Goal: Book appointment/travel/reservation

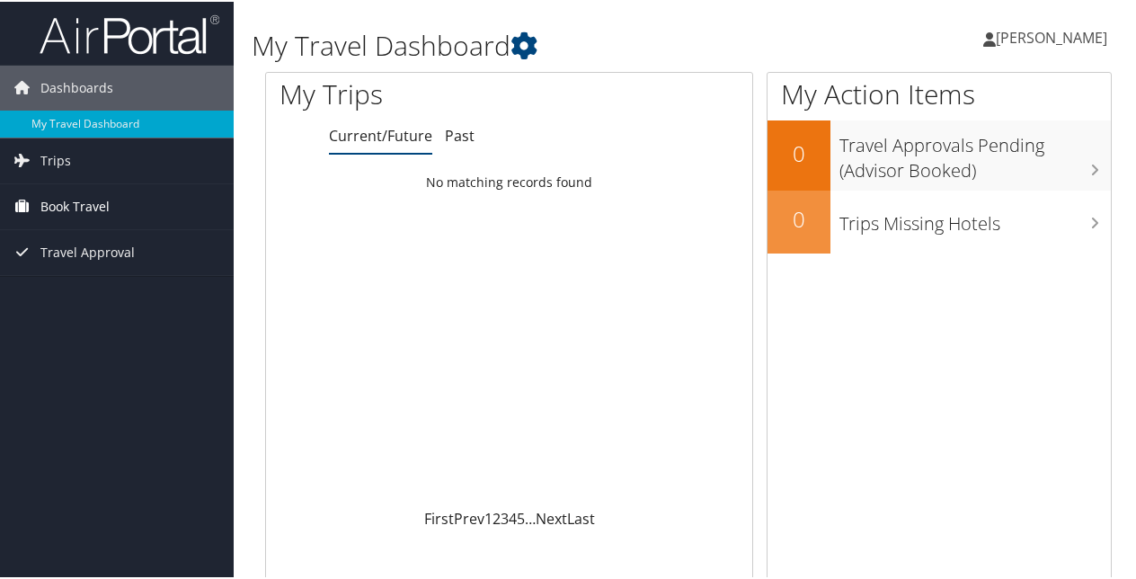
click at [85, 200] on span "Book Travel" at bounding box center [74, 205] width 69 height 45
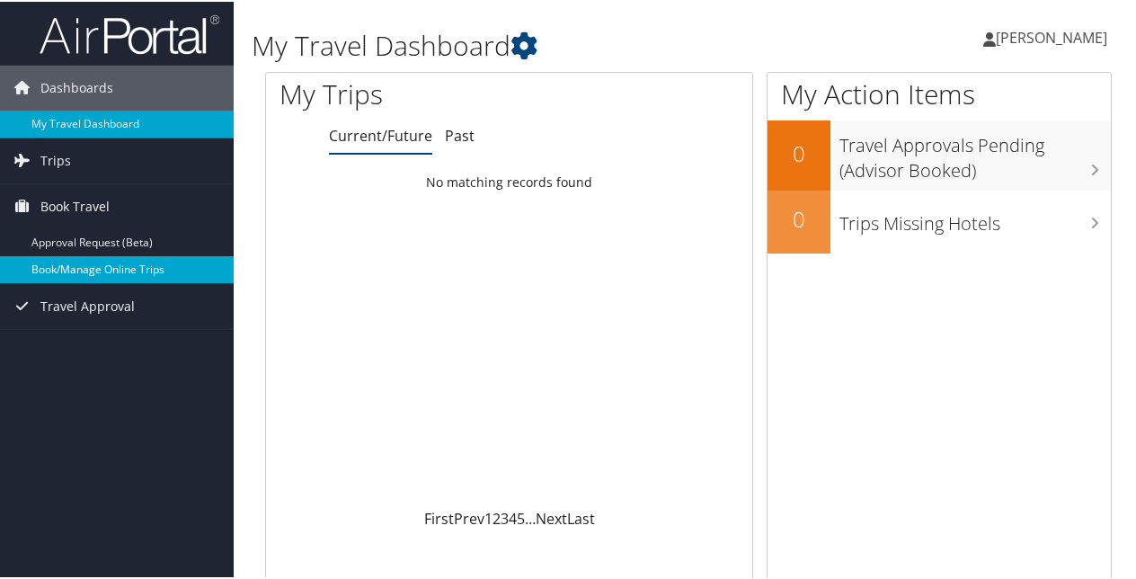
click at [110, 266] on link "Book/Manage Online Trips" at bounding box center [117, 267] width 234 height 27
